Goal: Task Accomplishment & Management: Manage account settings

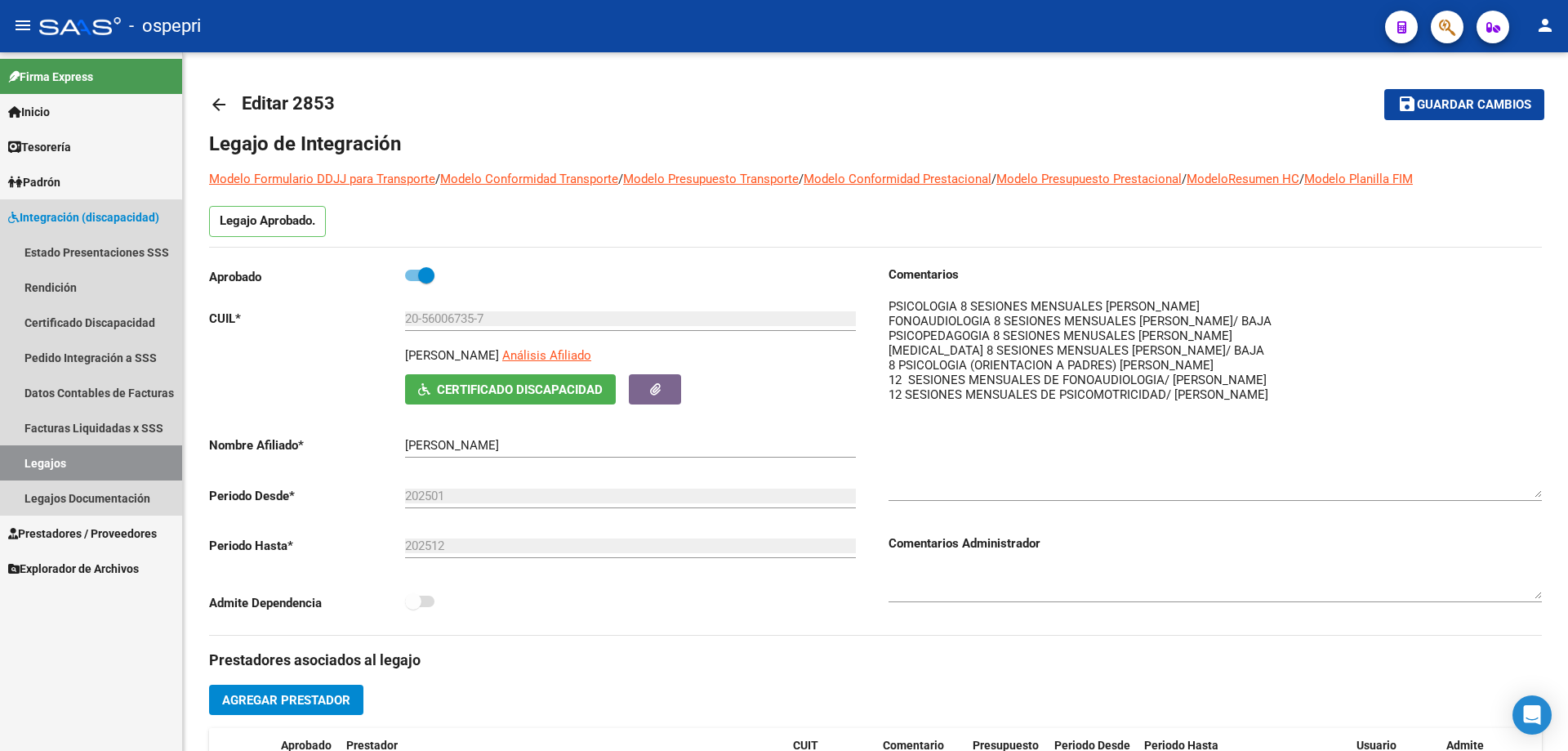
click at [45, 466] on link "Legajos" at bounding box center [90, 463] width 182 height 35
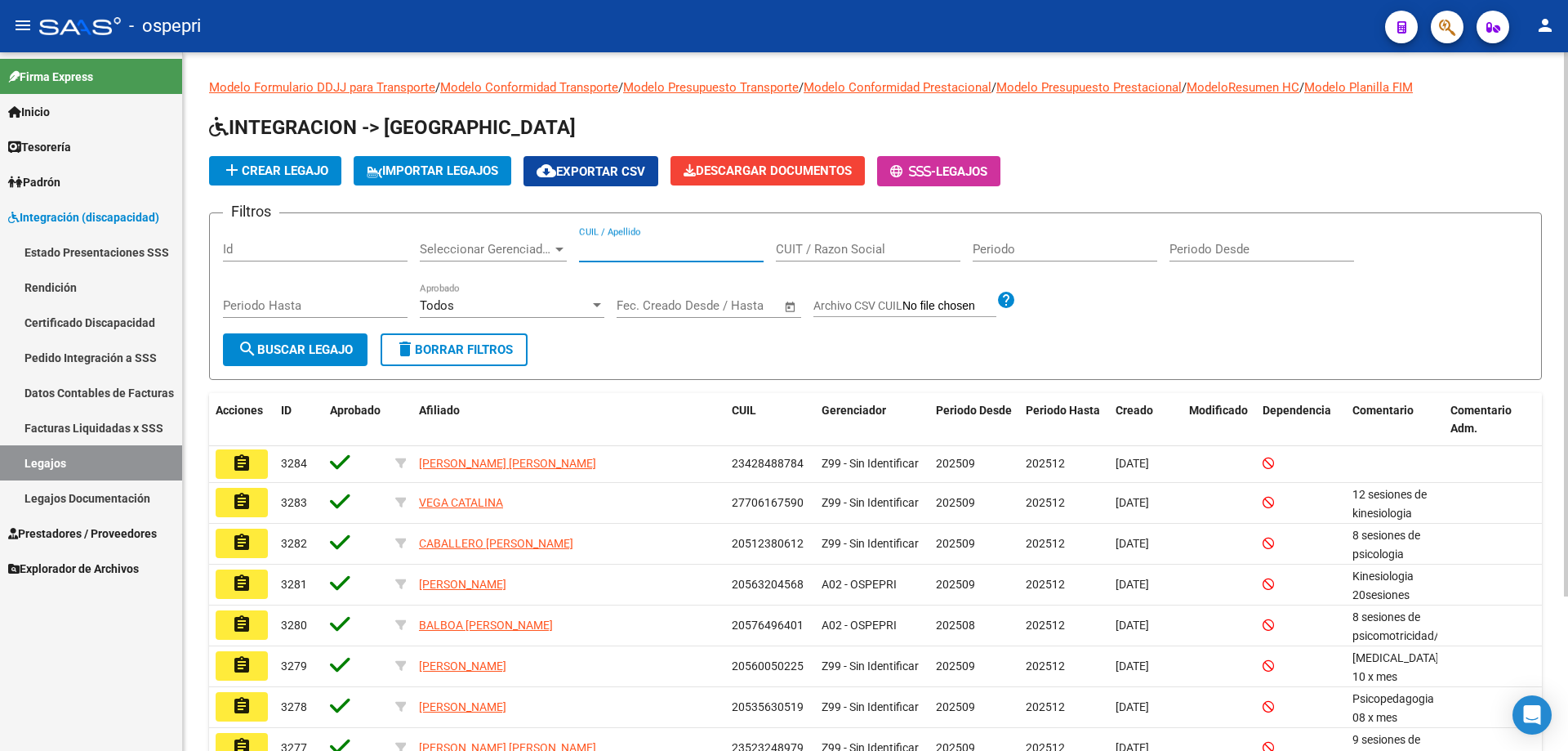
click at [624, 249] on input "CUIL / Apellido" at bounding box center [671, 249] width 184 height 15
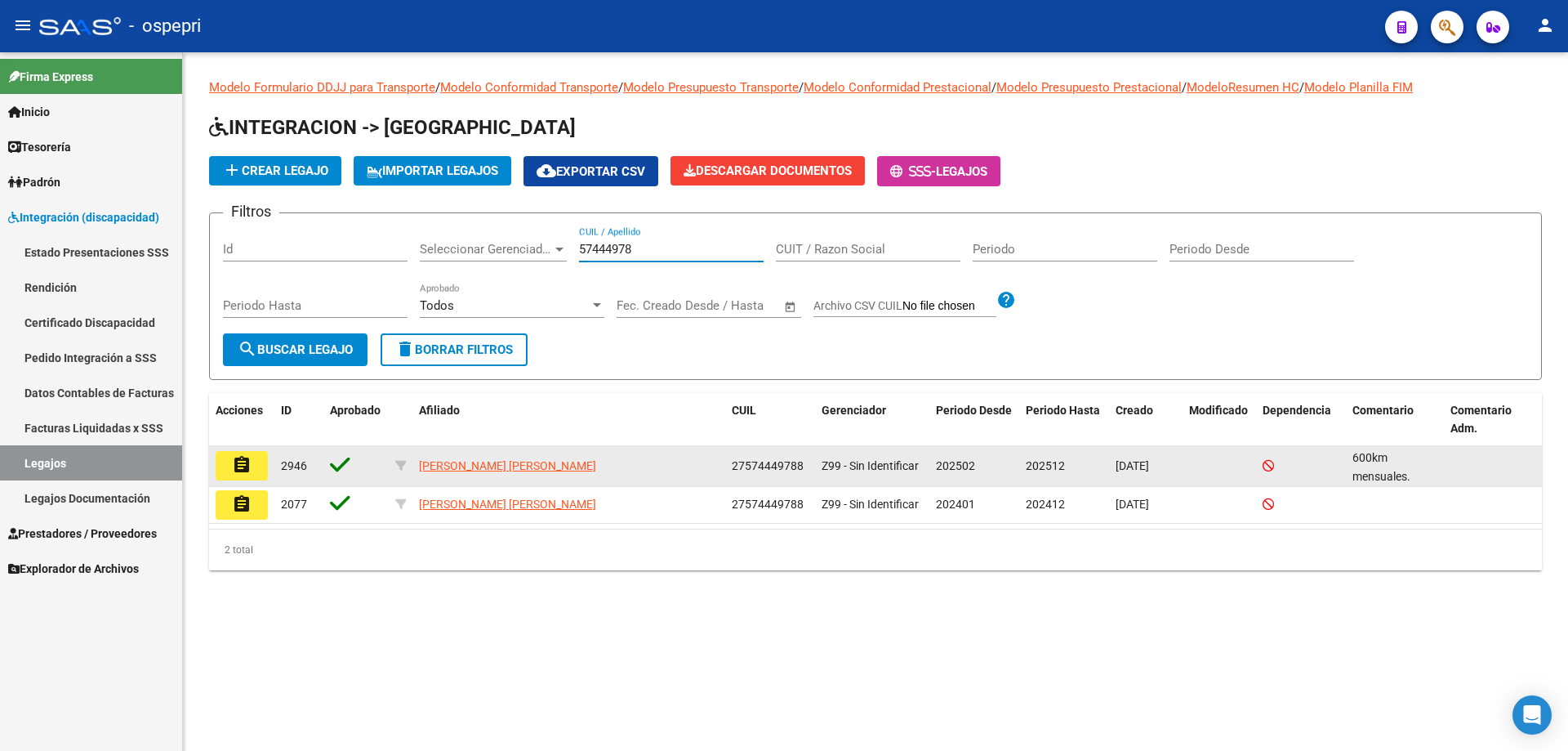
type input "57444978"
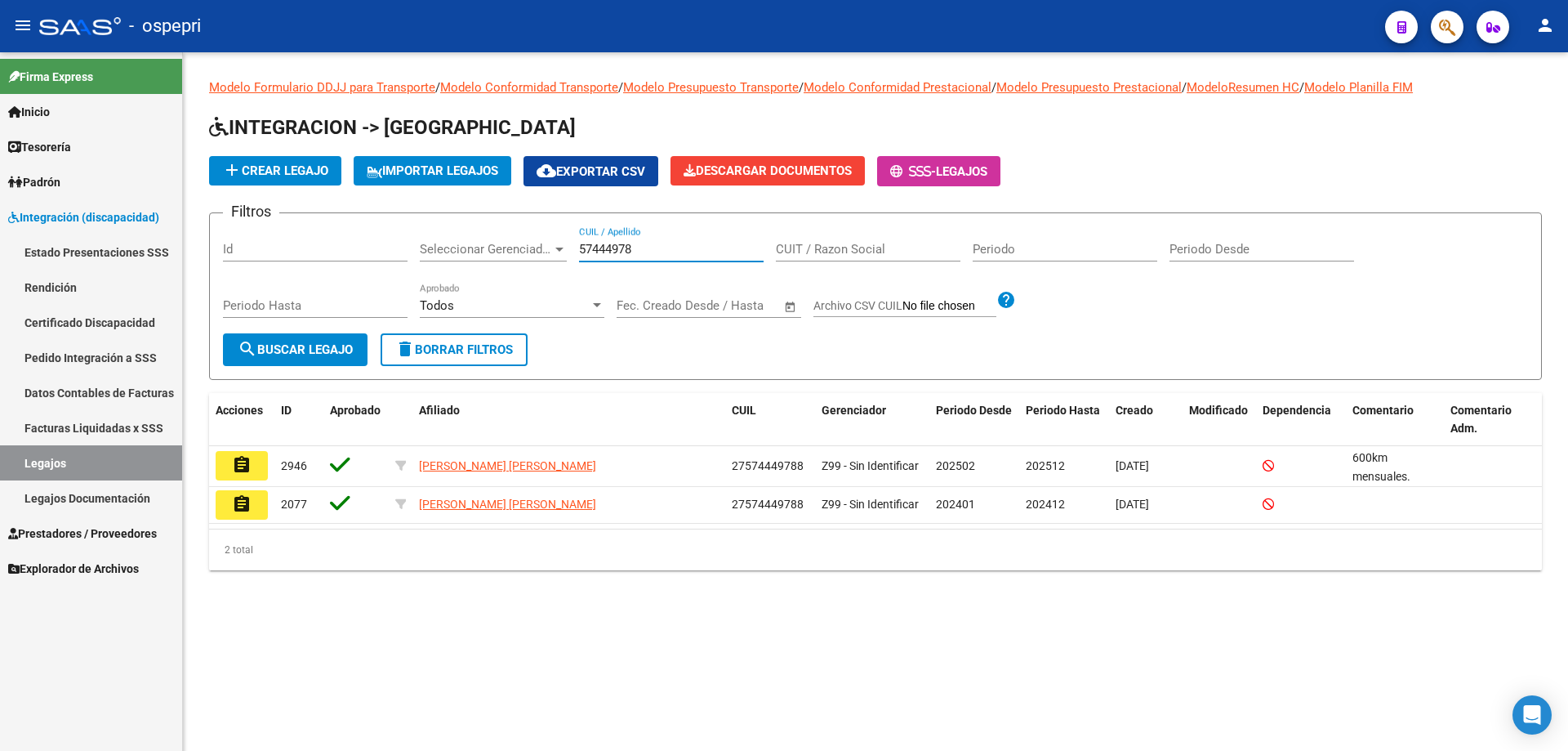
click at [257, 477] on button "assignment" at bounding box center [242, 466] width 52 height 30
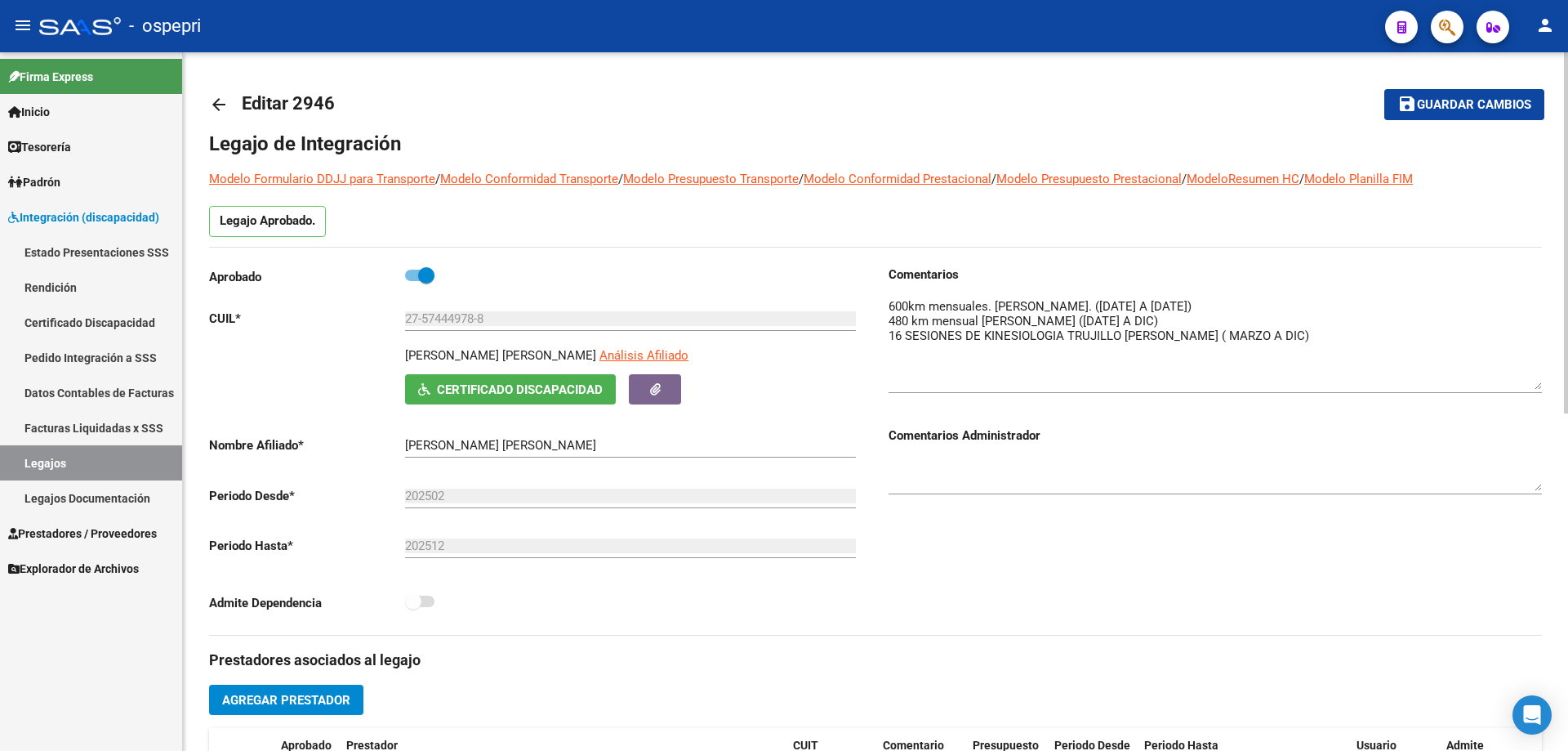
drag, startPoint x: 1534, startPoint y: 325, endPoint x: 1538, endPoint y: 390, distance: 65.1
click at [1538, 390] on textarea at bounding box center [1215, 344] width 653 height 92
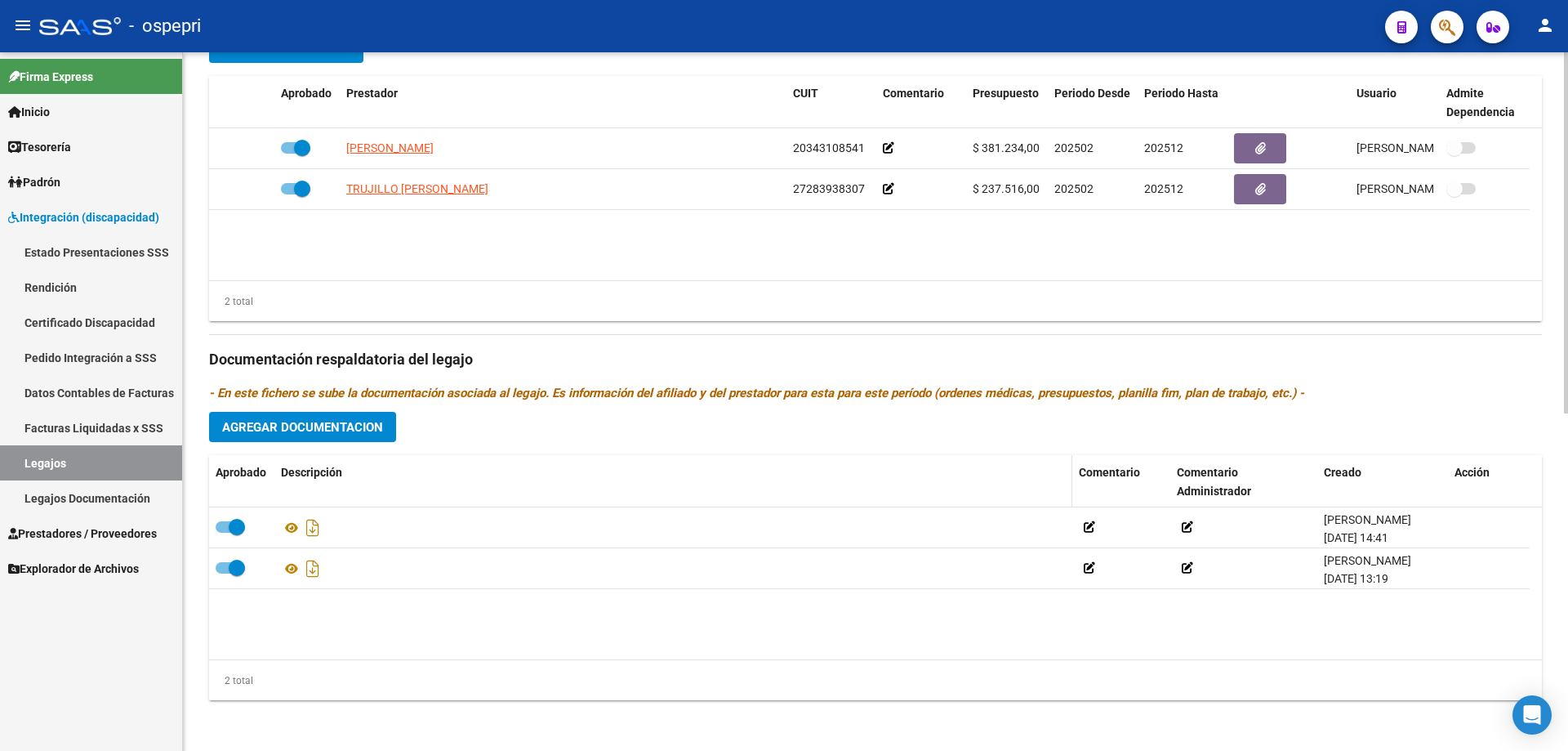
scroll to position [654, 0]
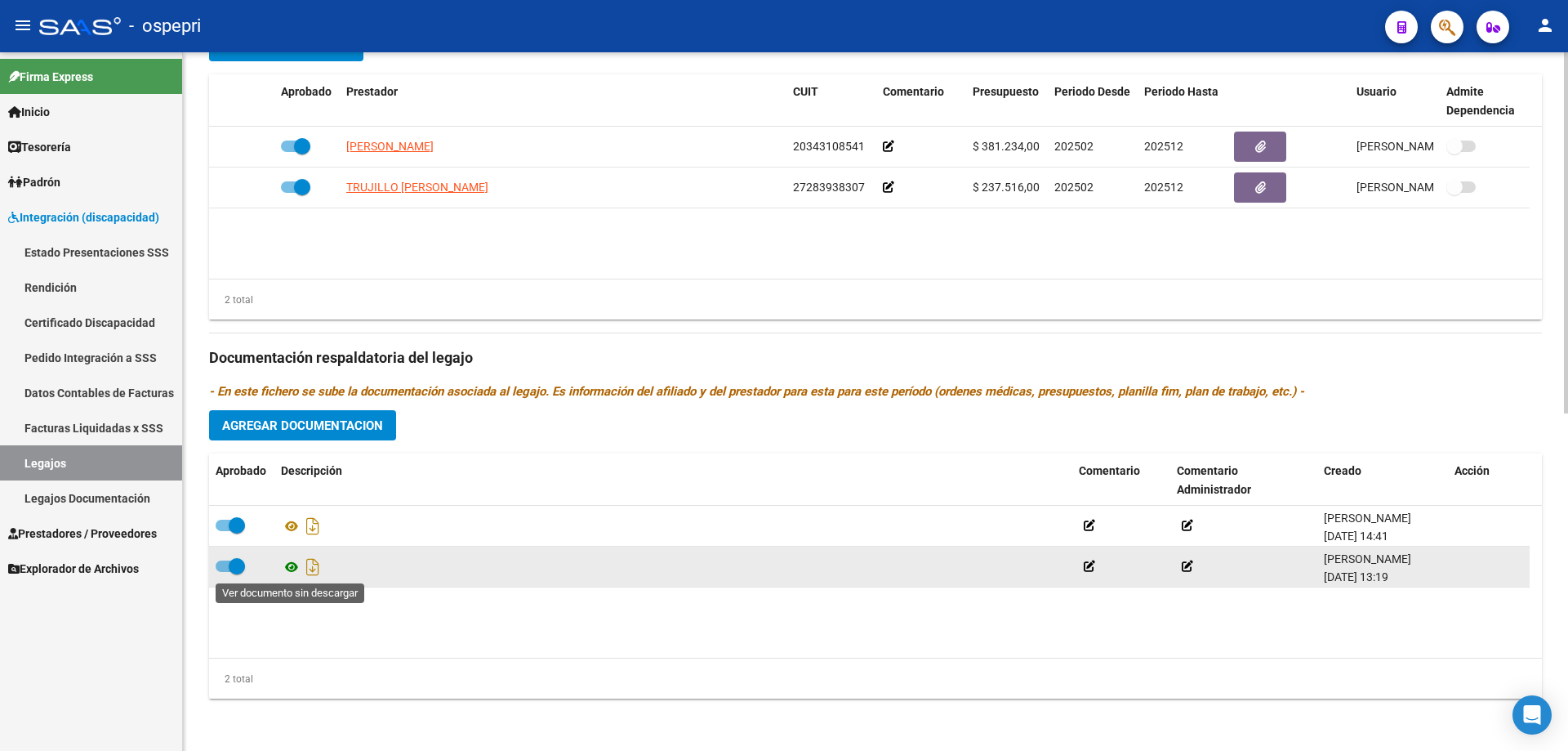
click at [288, 563] on icon at bounding box center [291, 567] width 21 height 20
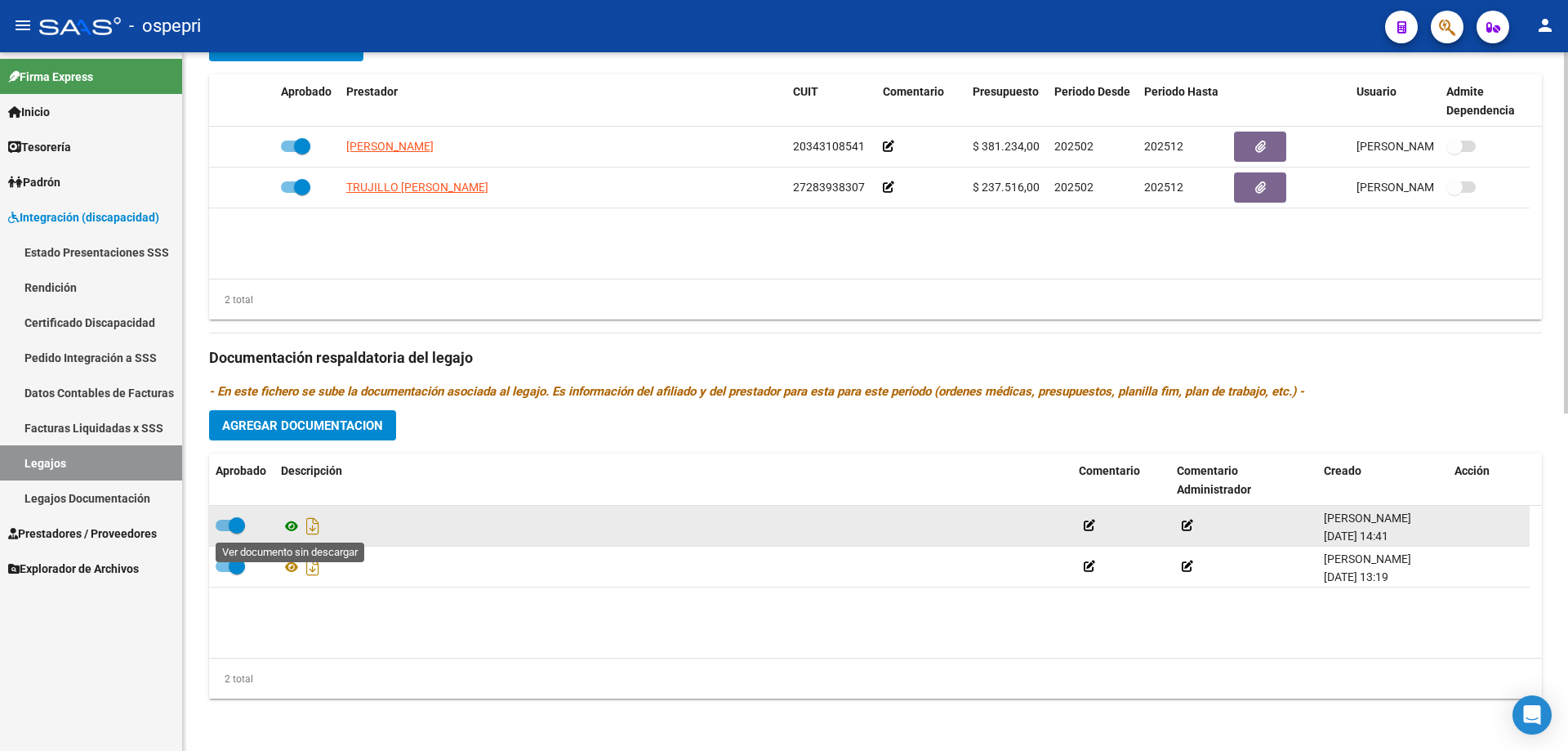
click at [290, 529] on icon at bounding box center [291, 526] width 21 height 20
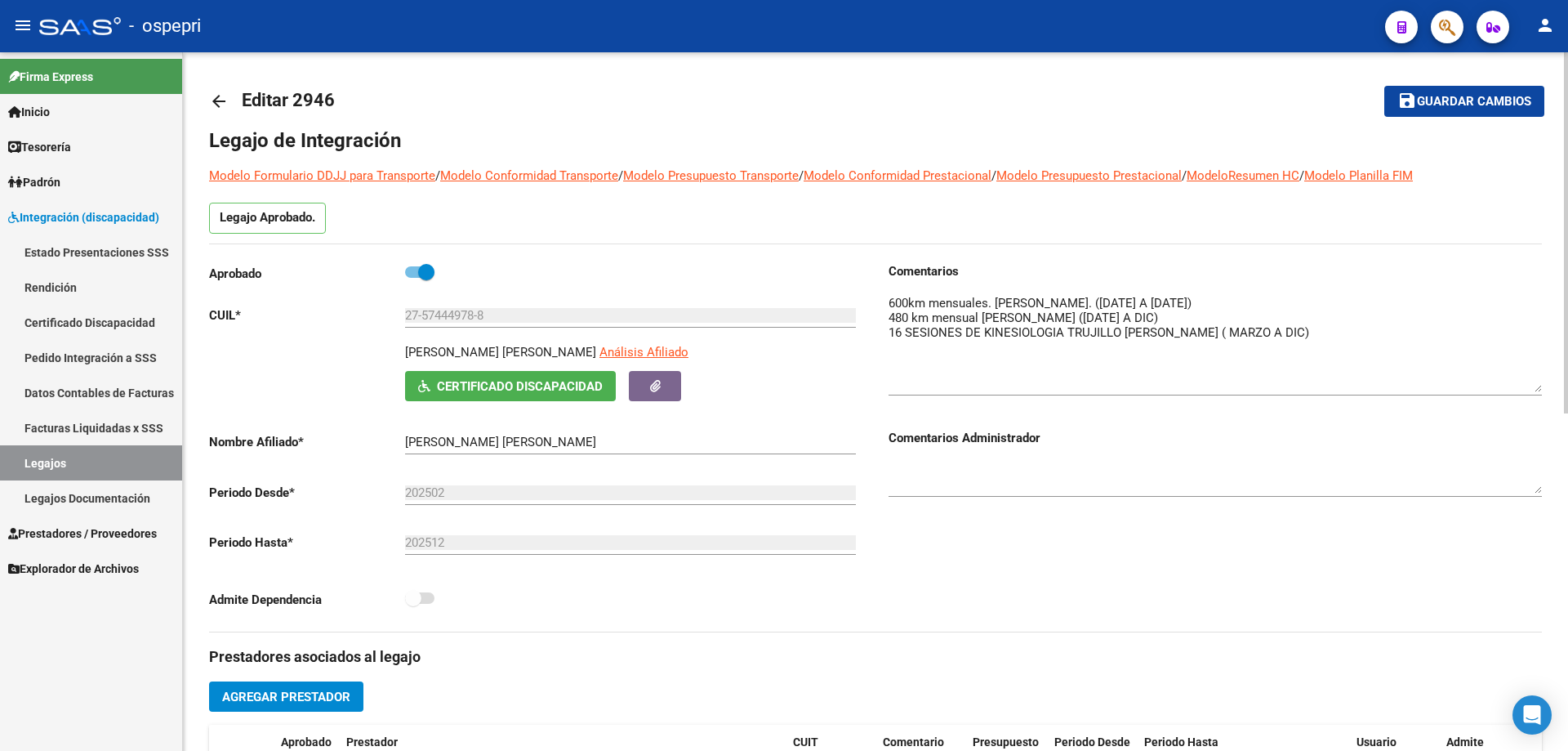
scroll to position [0, 0]
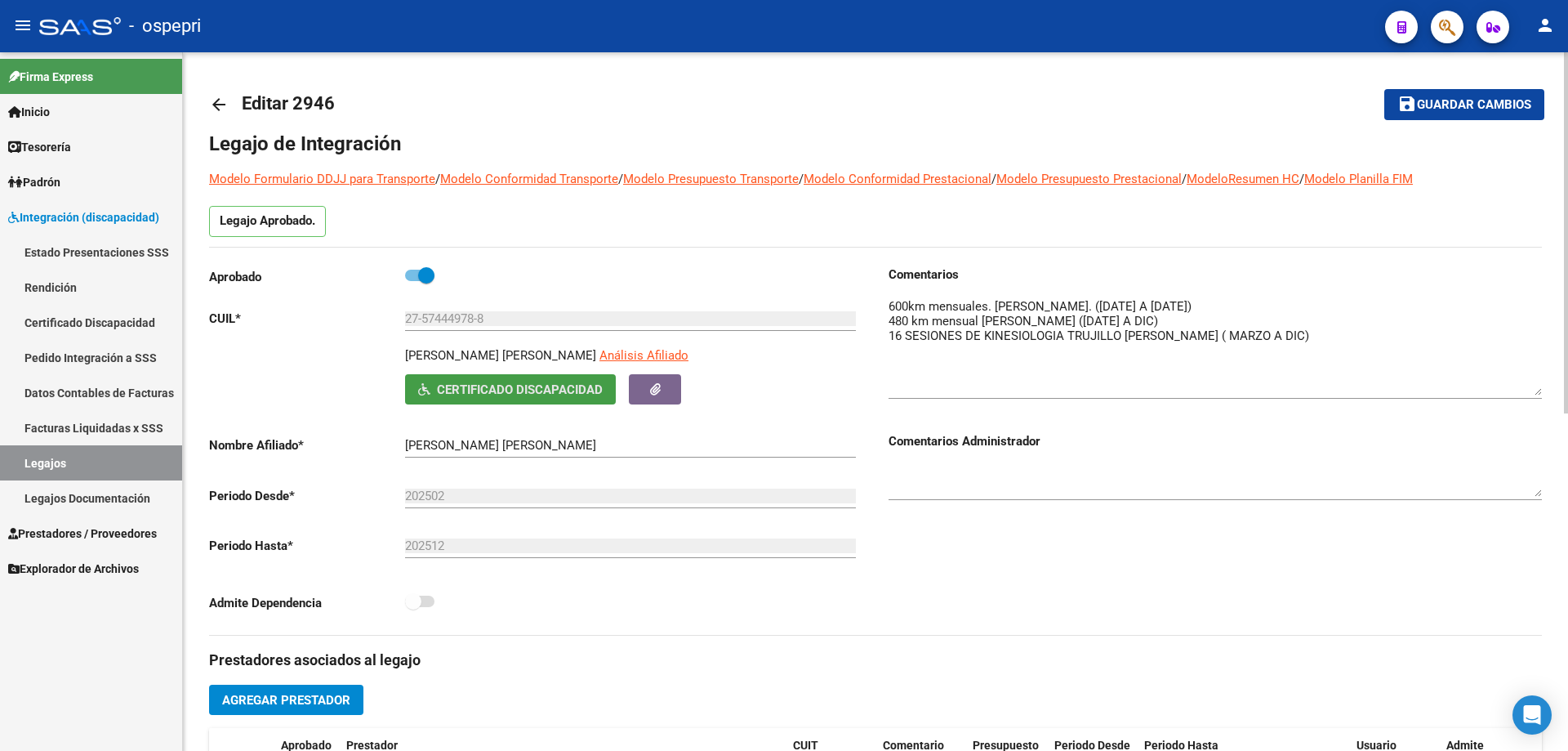
click at [463, 379] on button "Certificado Discapacidad" at bounding box center [510, 389] width 210 height 30
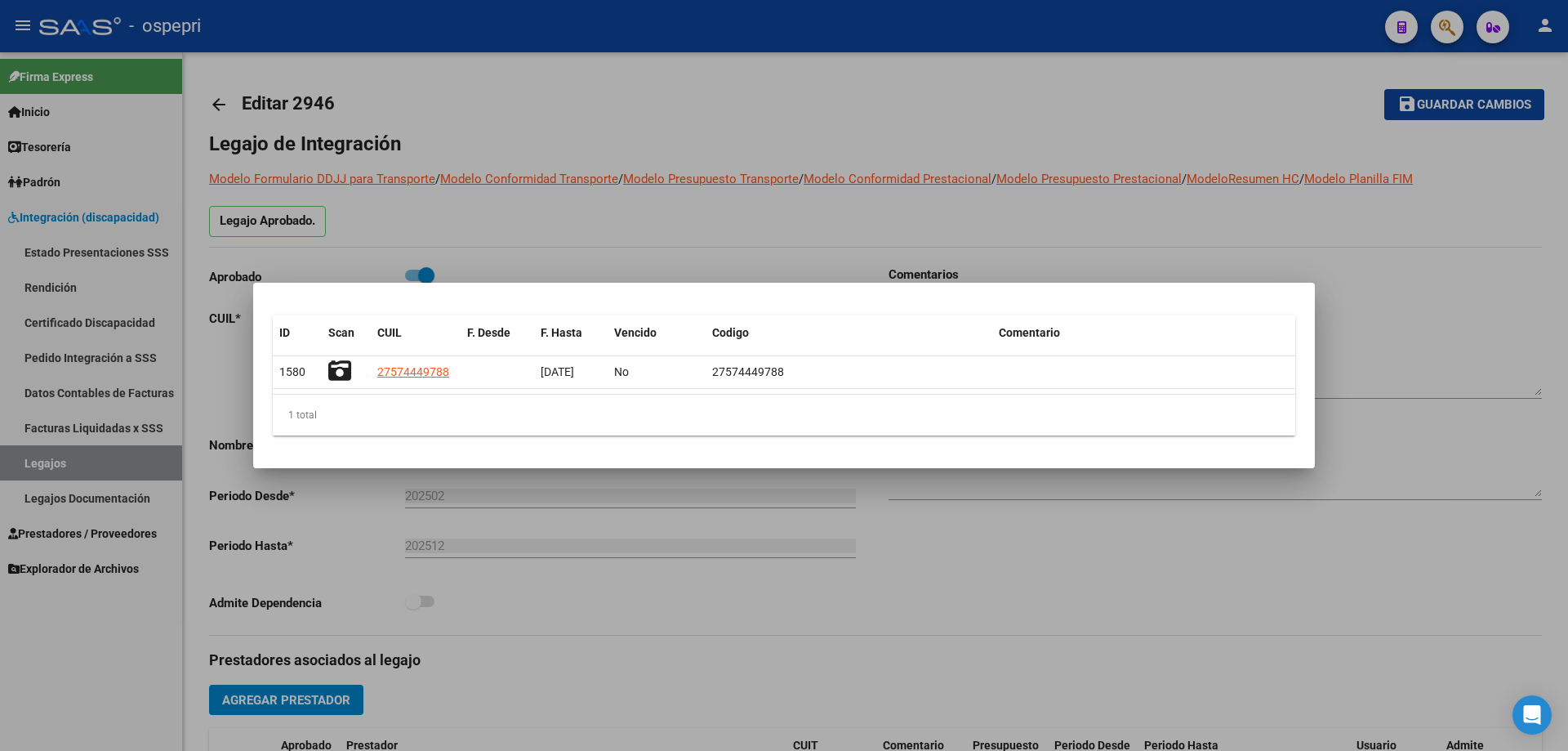
click at [1010, 593] on div at bounding box center [784, 375] width 1568 height 751
